Goal: Transaction & Acquisition: Subscribe to service/newsletter

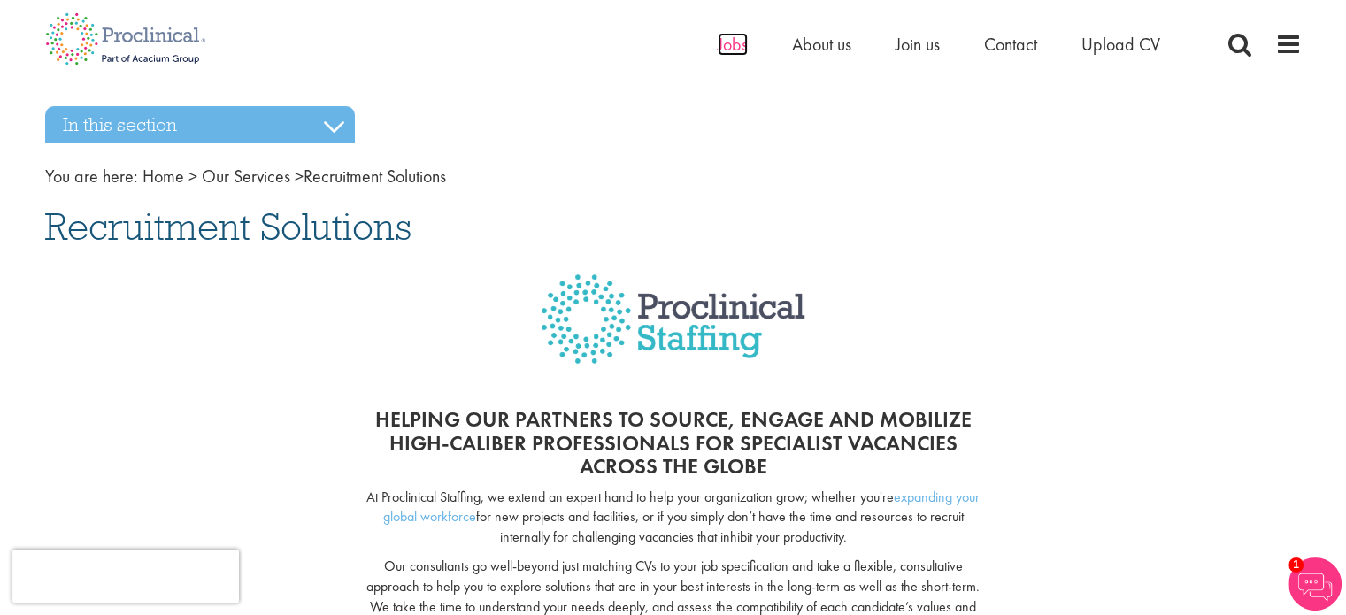
click at [732, 41] on span "Jobs" at bounding box center [733, 44] width 30 height 23
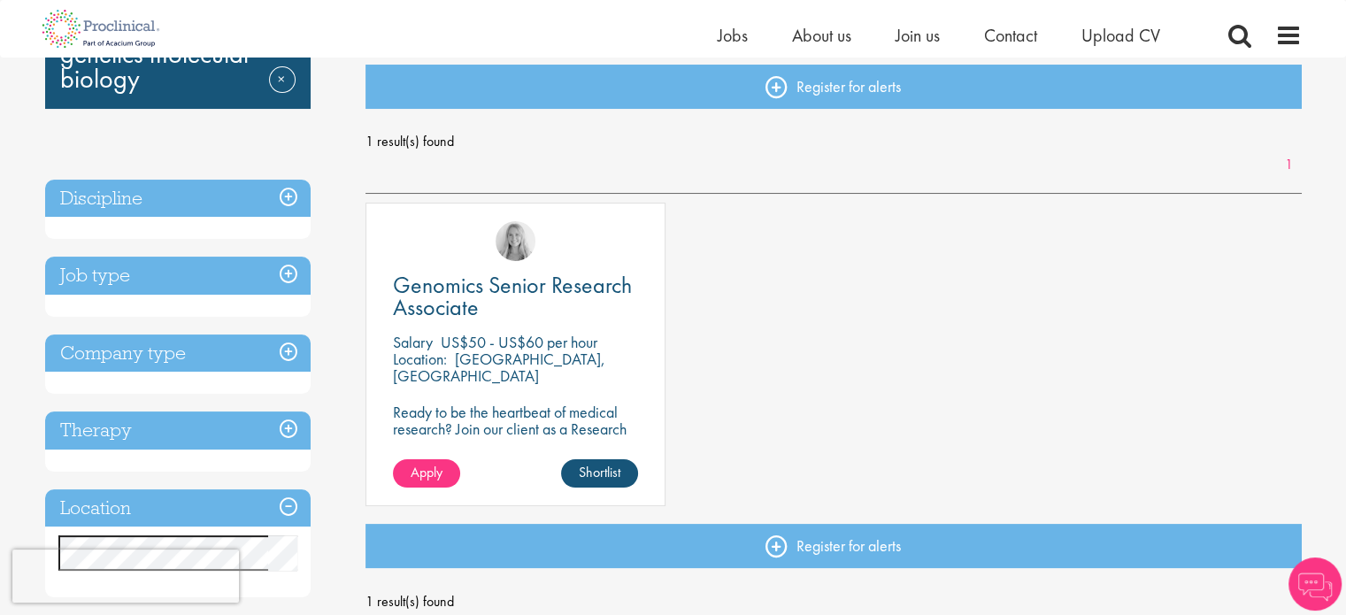
scroll to position [191, 0]
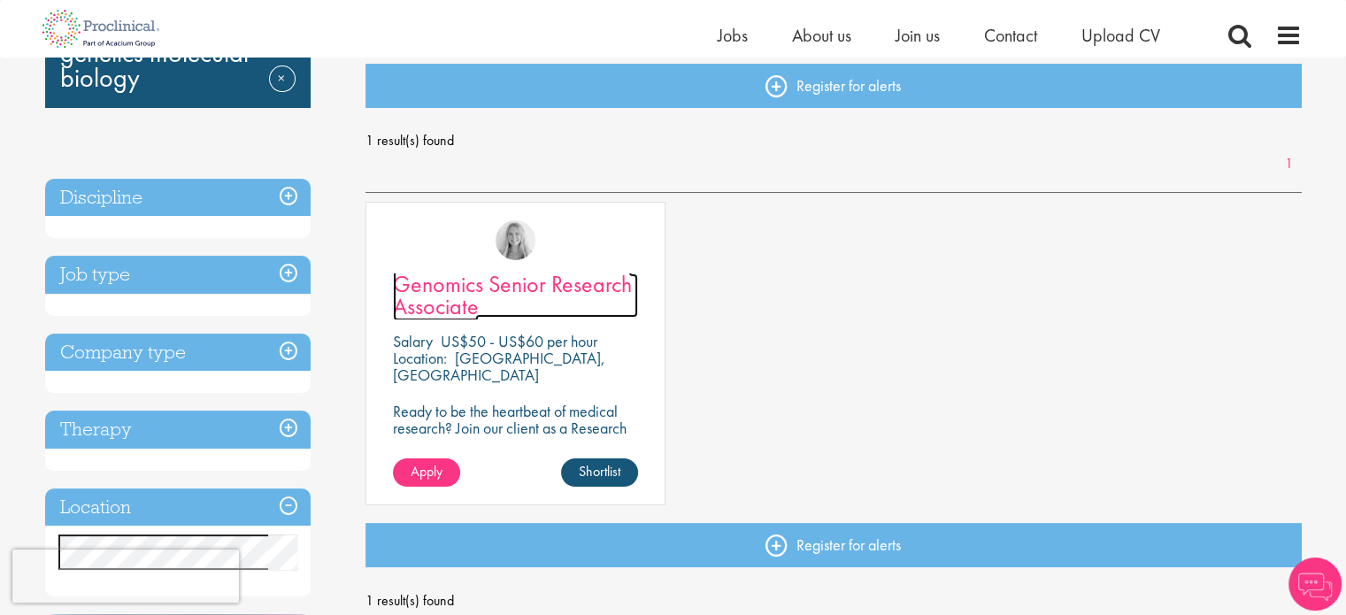
click at [627, 283] on span "Genomics Senior Research Associate" at bounding box center [512, 295] width 239 height 52
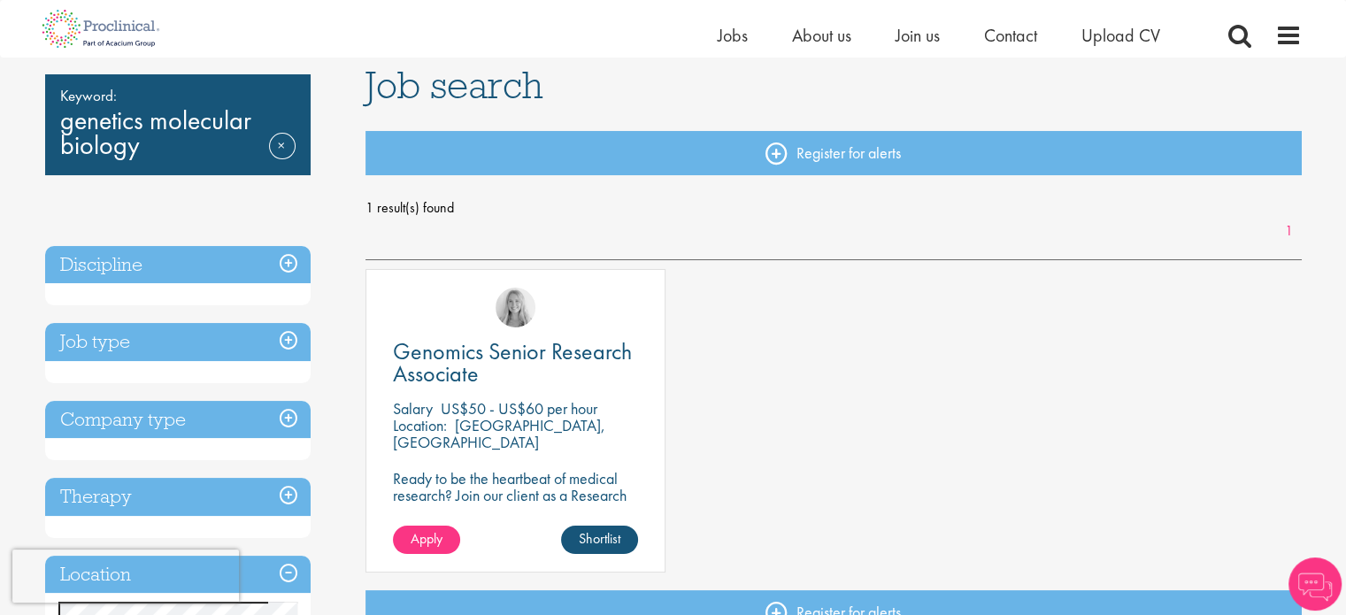
scroll to position [393, 0]
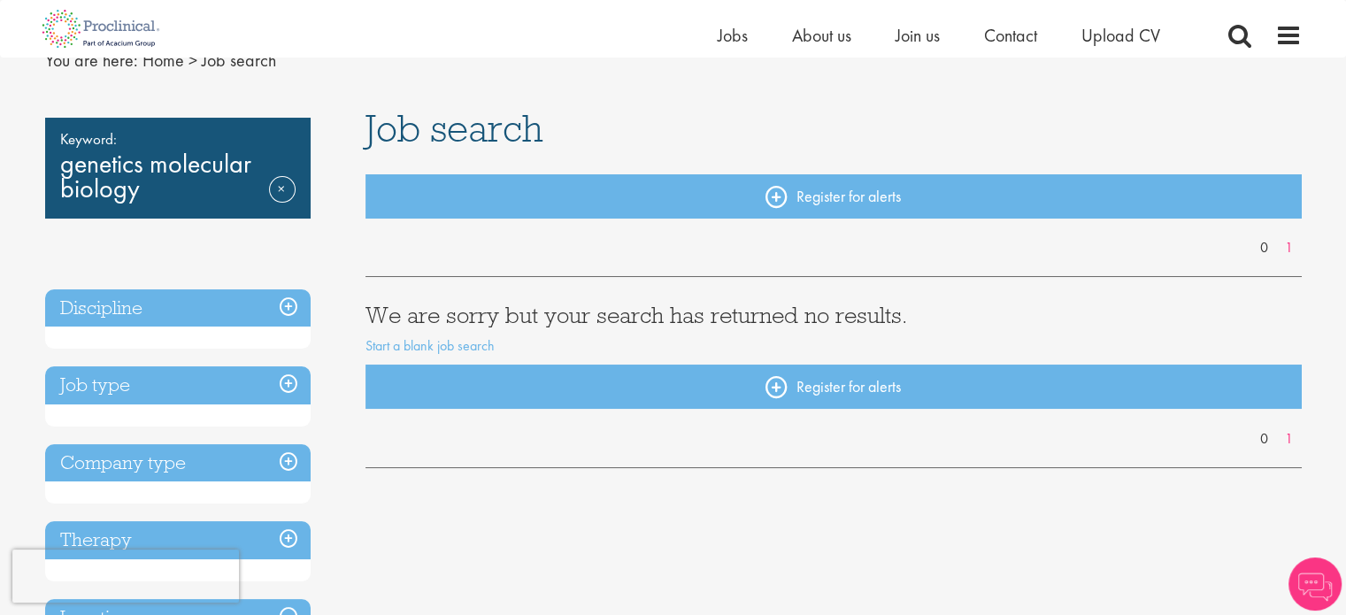
scroll to position [81, 0]
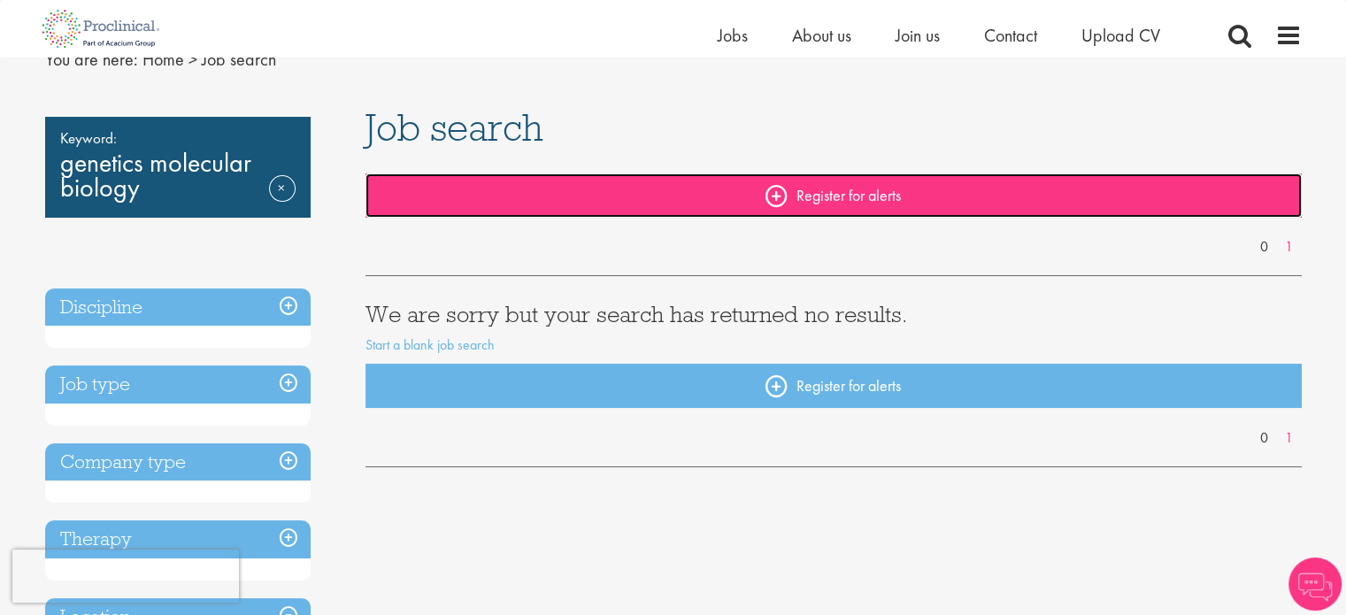
click at [522, 185] on link "Register for alerts" at bounding box center [833, 195] width 936 height 44
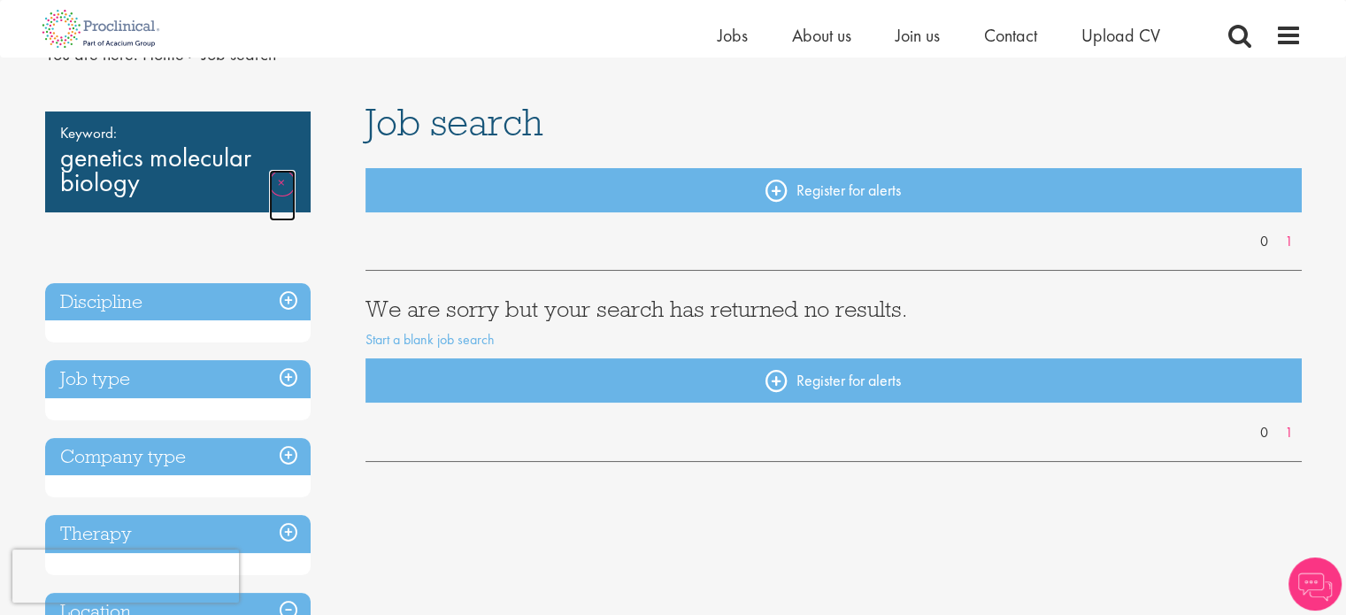
click at [280, 173] on link "Remove" at bounding box center [282, 195] width 27 height 51
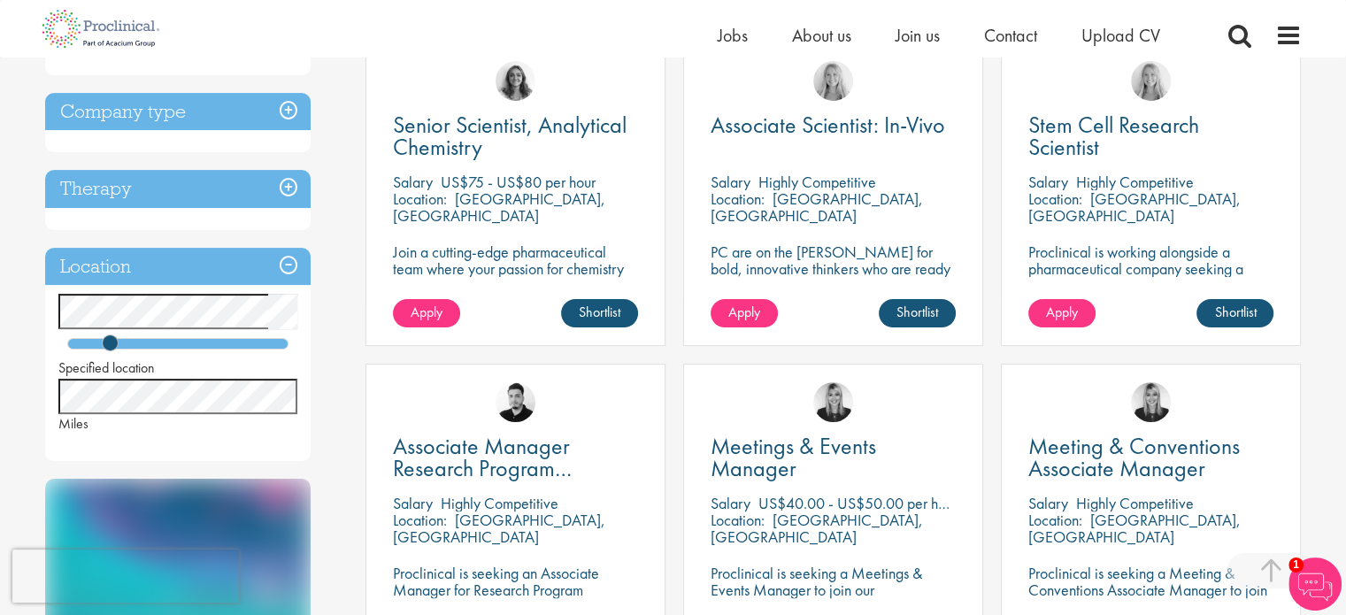
scroll to position [350, 0]
click at [881, 117] on span "Associate Scientist: In-Vivo" at bounding box center [828, 125] width 235 height 30
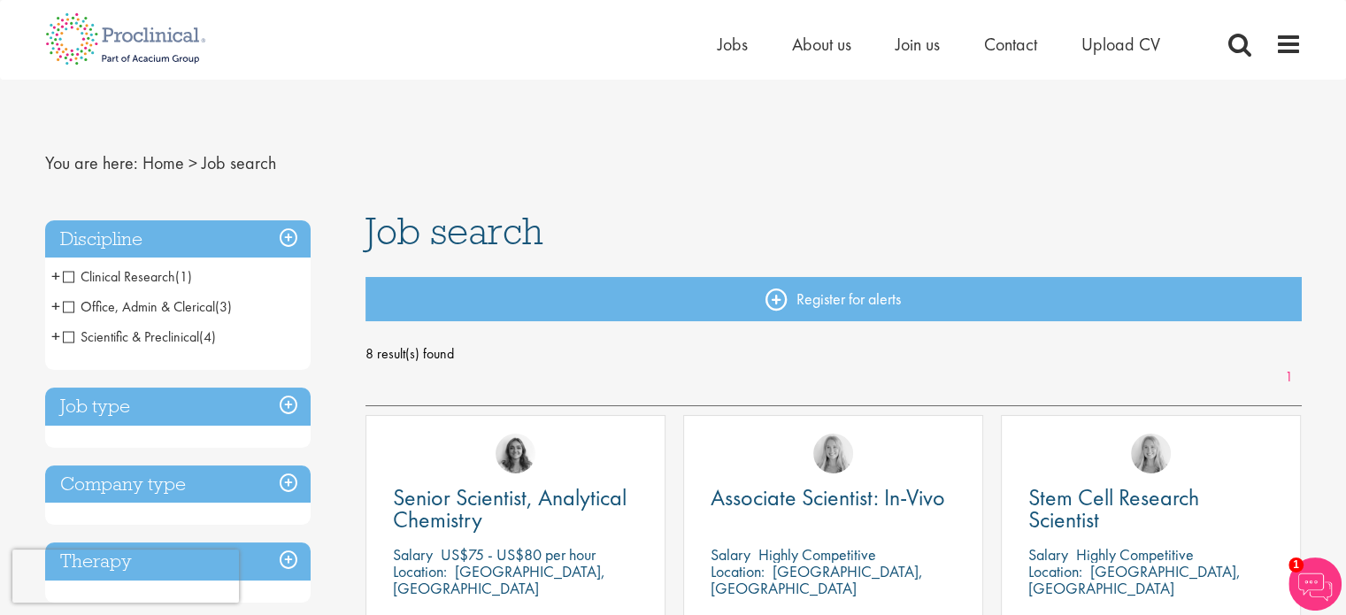
click at [71, 273] on span "Clinical Research" at bounding box center [119, 276] width 112 height 19
